Goal: Task Accomplishment & Management: Use online tool/utility

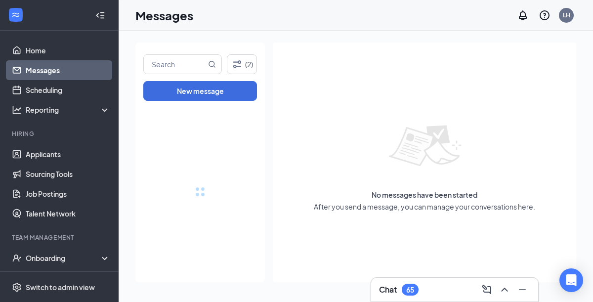
click at [94, 260] on div "Onboarding" at bounding box center [64, 258] width 76 height 10
click at [103, 259] on icon at bounding box center [107, 259] width 8 height 0
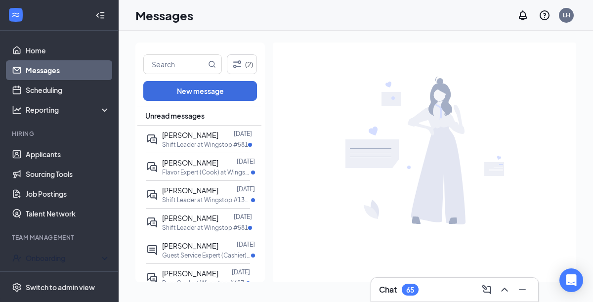
click at [107, 258] on div "Onboarding" at bounding box center [59, 258] width 119 height 20
click at [49, 279] on link "Overview" at bounding box center [68, 278] width 85 height 20
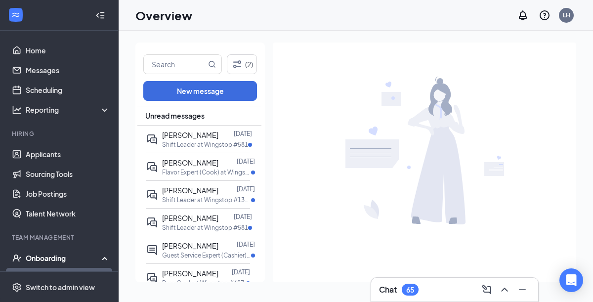
click at [64, 278] on link "Overview" at bounding box center [68, 278] width 85 height 20
click at [51, 279] on link "Overview" at bounding box center [68, 278] width 85 height 20
click at [62, 255] on div "Onboarding" at bounding box center [64, 258] width 76 height 10
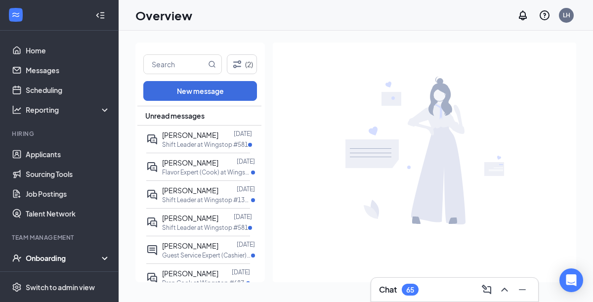
click at [44, 259] on div "Onboarding" at bounding box center [64, 258] width 76 height 10
click at [35, 257] on div "Onboarding" at bounding box center [64, 258] width 76 height 10
click at [106, 259] on icon at bounding box center [107, 259] width 8 height 0
click at [52, 279] on link "Overview" at bounding box center [68, 278] width 85 height 20
click at [42, 51] on link "Home" at bounding box center [68, 51] width 85 height 20
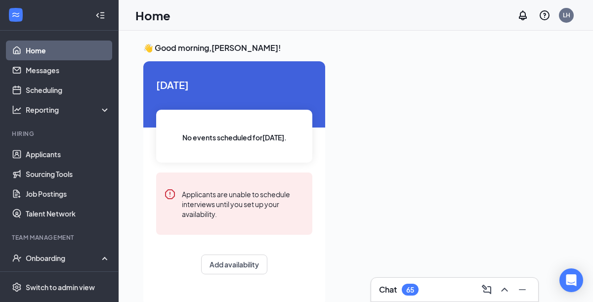
click at [59, 159] on link "Applicants" at bounding box center [68, 154] width 85 height 20
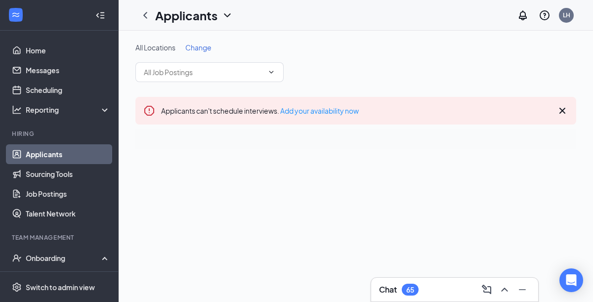
click at [54, 260] on div "Onboarding" at bounding box center [64, 258] width 76 height 10
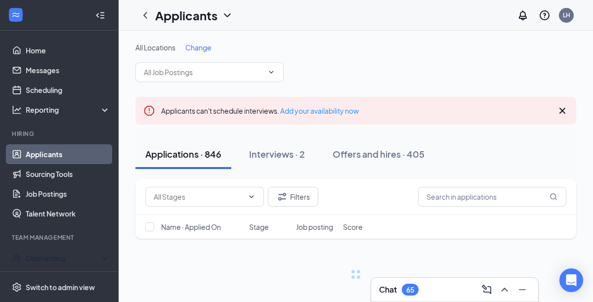
click at [39, 276] on link "Team" at bounding box center [68, 278] width 85 height 20
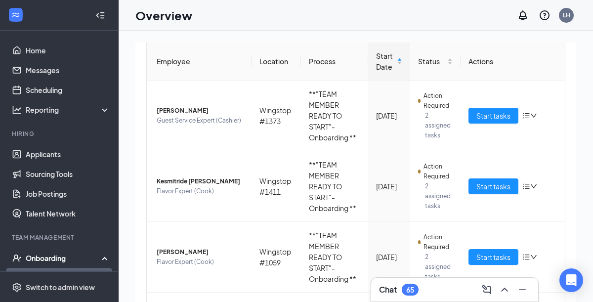
scroll to position [124, 0]
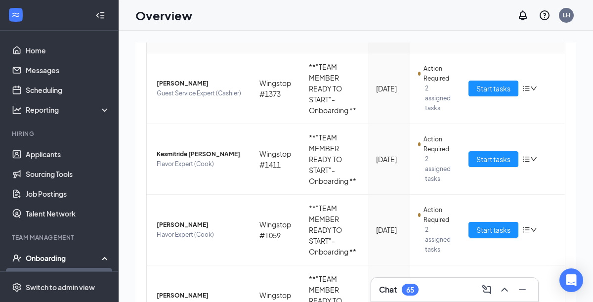
click at [534, 158] on icon "down" at bounding box center [533, 159] width 7 height 7
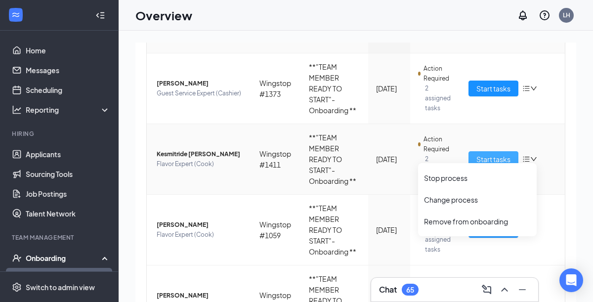
click at [487, 161] on span "Start tasks" at bounding box center [494, 159] width 34 height 11
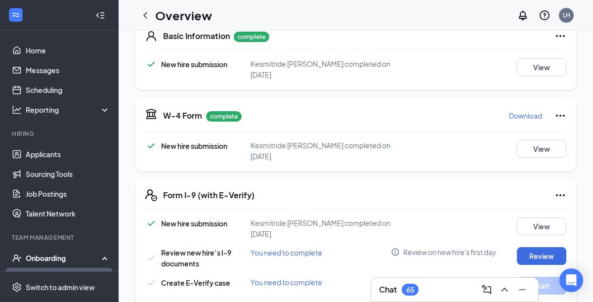
scroll to position [193, 0]
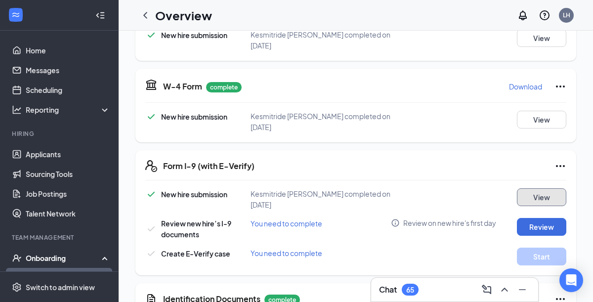
click at [544, 197] on button "View" at bounding box center [541, 197] width 49 height 18
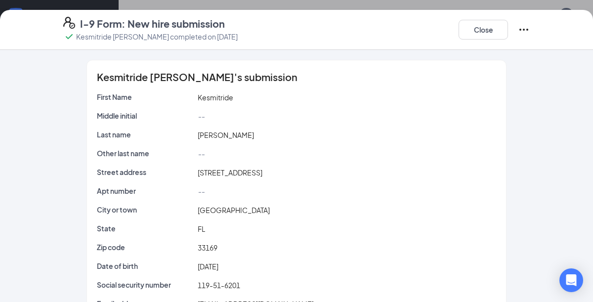
click at [522, 28] on icon "Ellipses" at bounding box center [524, 30] width 12 height 12
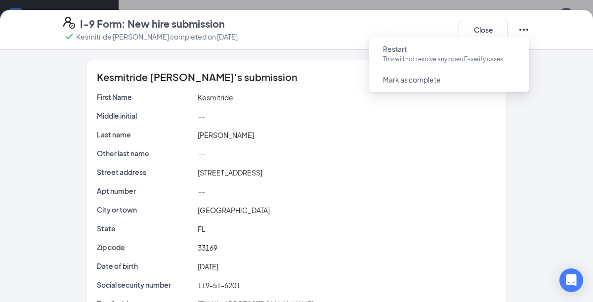
click at [391, 47] on span "Restart" at bounding box center [395, 49] width 24 height 10
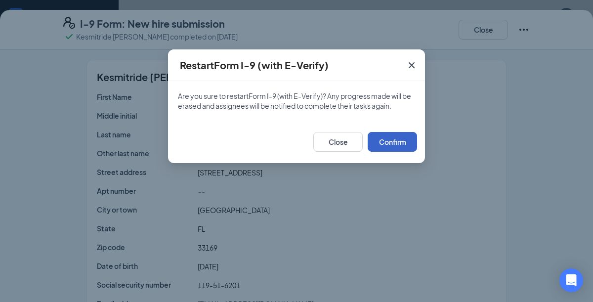
click at [394, 141] on button "Confirm" at bounding box center [392, 142] width 49 height 20
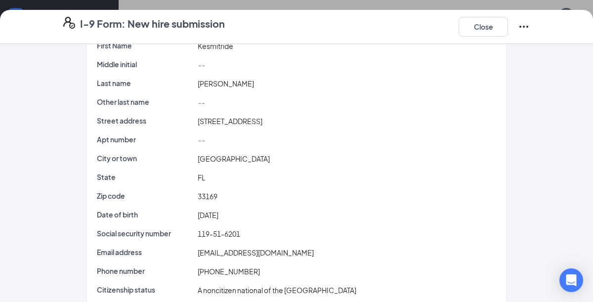
scroll to position [64, 0]
